Goal: Information Seeking & Learning: Learn about a topic

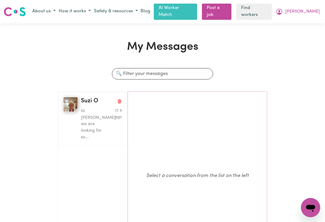
click at [96, 112] on p "Hi Suzi, we are looking for so..." at bounding box center [95, 124] width 28 height 32
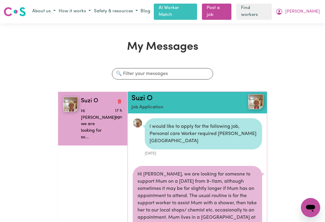
scroll to position [47, 0]
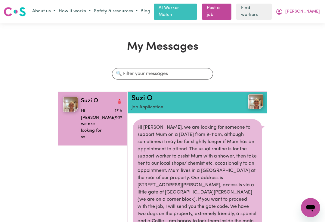
click at [312, 208] on icon "Open messaging window" at bounding box center [310, 208] width 9 height 7
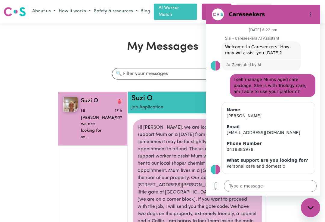
scroll to position [92, 0]
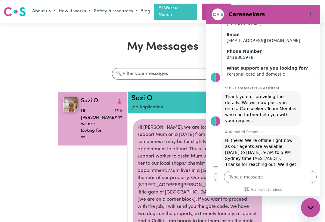
click at [89, 47] on h1 "My Messages" at bounding box center [162, 47] width 209 height 14
click at [312, 14] on icon "Options menu" at bounding box center [310, 14] width 5 height 5
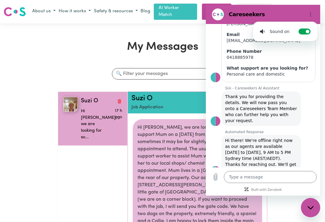
click at [175, 23] on div "My Messages Search conversations Suzi O Hi Suzi, we are looking for so... 17 h …" at bounding box center [162, 154] width 325 height 263
click at [84, 45] on h1 "My Messages" at bounding box center [162, 47] width 209 height 14
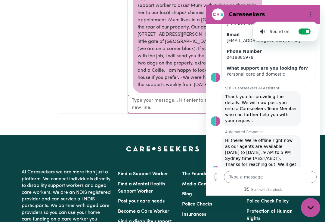
scroll to position [0, 0]
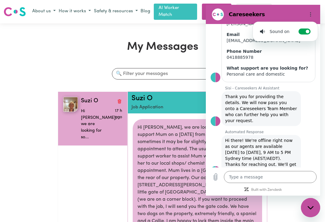
click at [57, 11] on button "About us" at bounding box center [44, 12] width 26 height 10
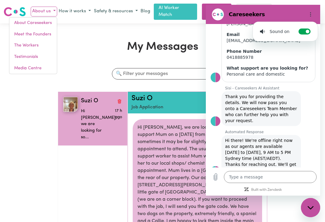
click at [92, 13] on button "How it works" at bounding box center [74, 12] width 35 height 10
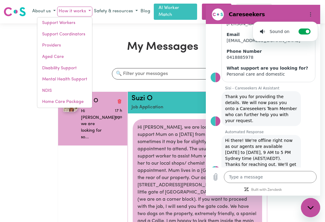
click at [84, 21] on link "Support Workers" at bounding box center [64, 22] width 55 height 11
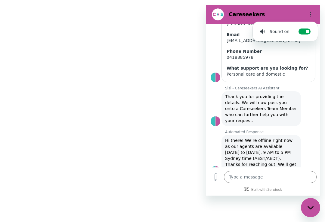
click at [313, 13] on button "Options menu" at bounding box center [310, 14] width 12 height 12
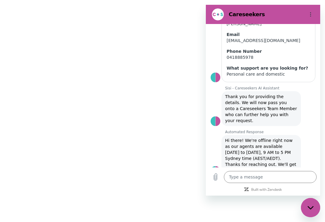
click at [309, 15] on icon "Options menu" at bounding box center [310, 14] width 5 height 5
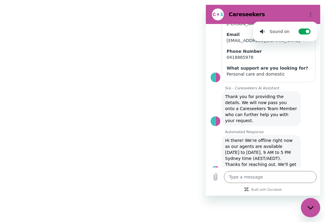
click at [308, 16] on icon "Options menu" at bounding box center [310, 14] width 5 height 5
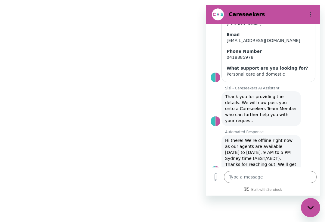
click at [312, 205] on div "Close messaging window" at bounding box center [310, 208] width 18 height 18
type textarea "x"
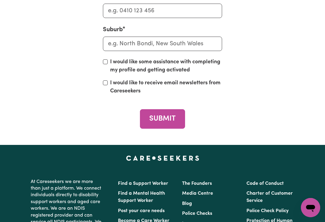
scroll to position [2792, 0]
